Goal: Find specific page/section: Find specific page/section

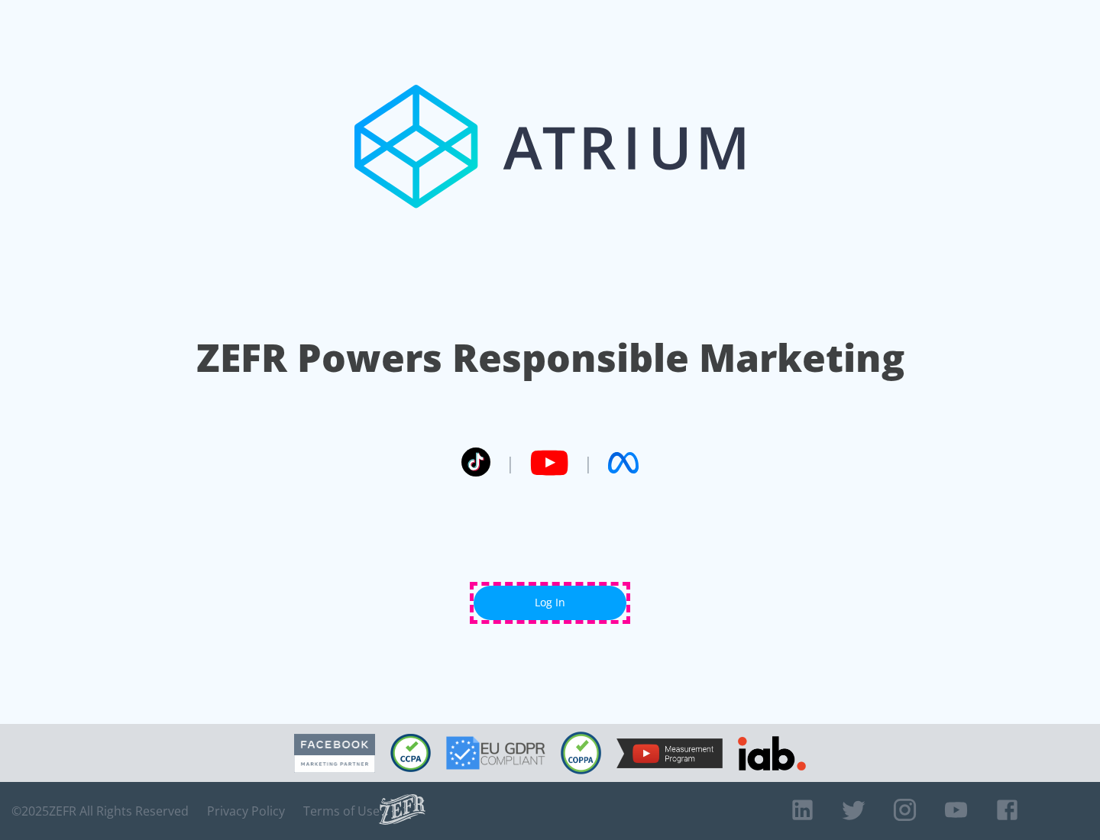
click at [550, 603] on link "Log In" at bounding box center [550, 603] width 153 height 34
